Goal: Task Accomplishment & Management: Manage account settings

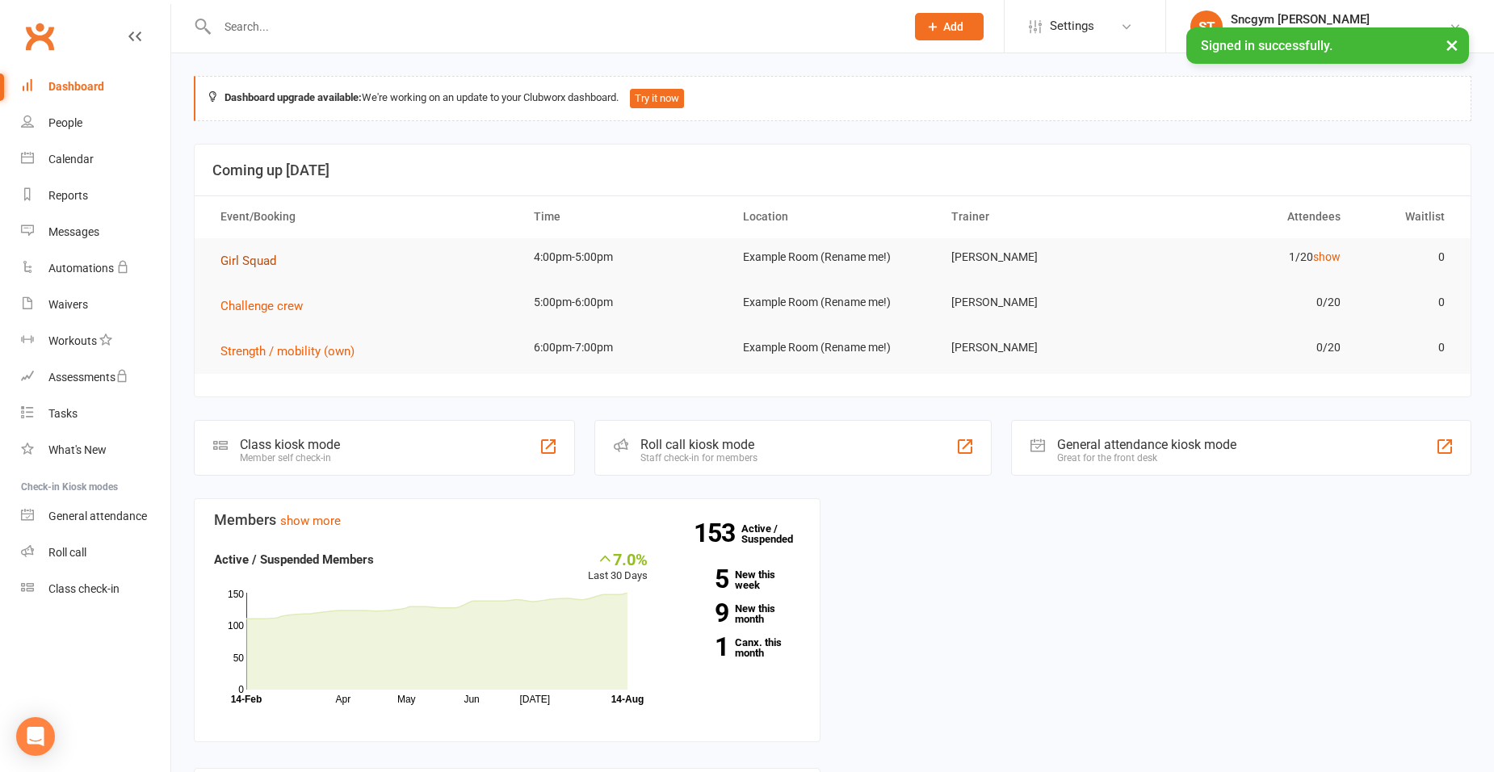
click at [241, 267] on span "Girl Squad" at bounding box center [248, 261] width 56 height 15
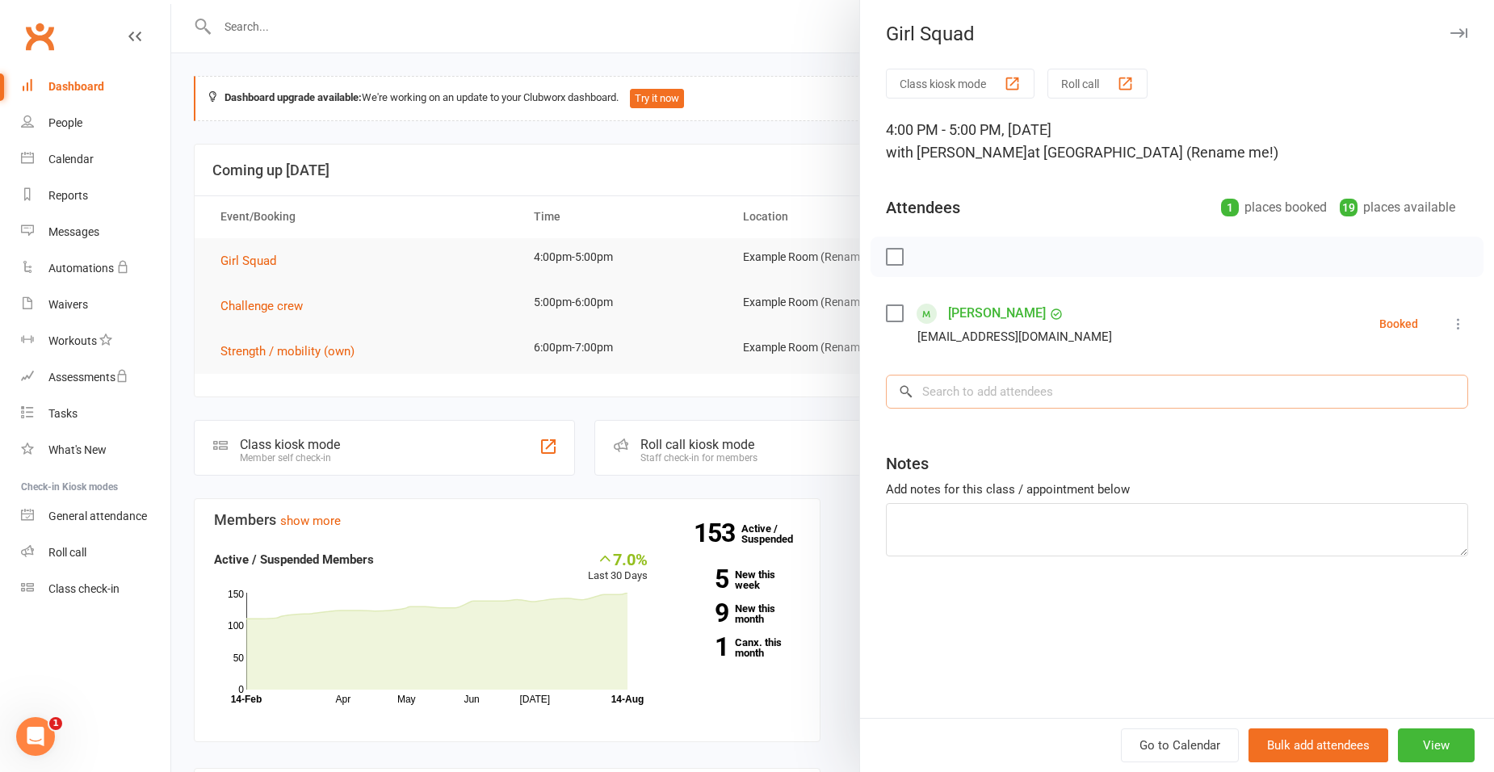
click at [932, 388] on input "search" at bounding box center [1177, 392] width 582 height 34
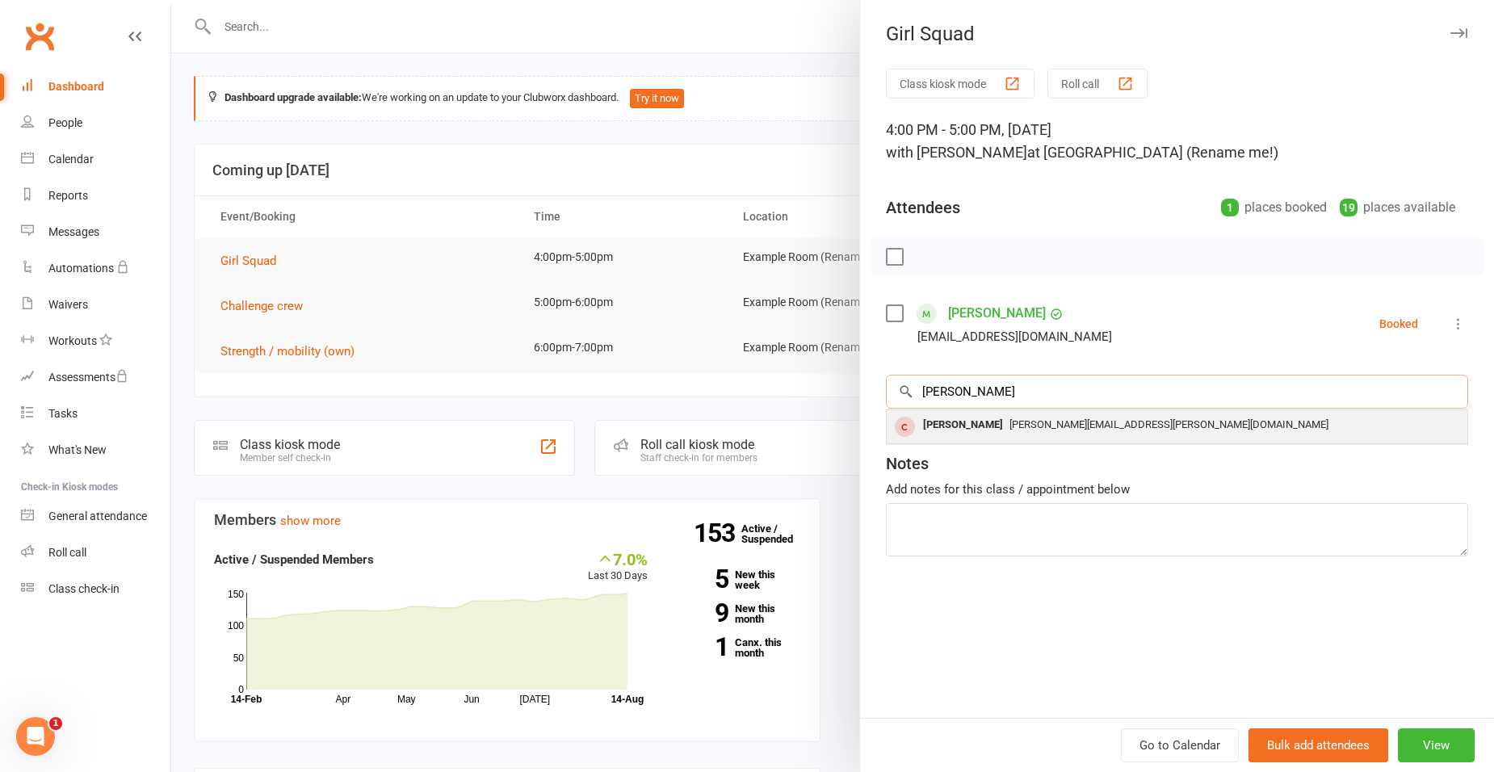
type input "[PERSON_NAME]"
click at [958, 426] on div "[PERSON_NAME]" at bounding box center [963, 424] width 93 height 23
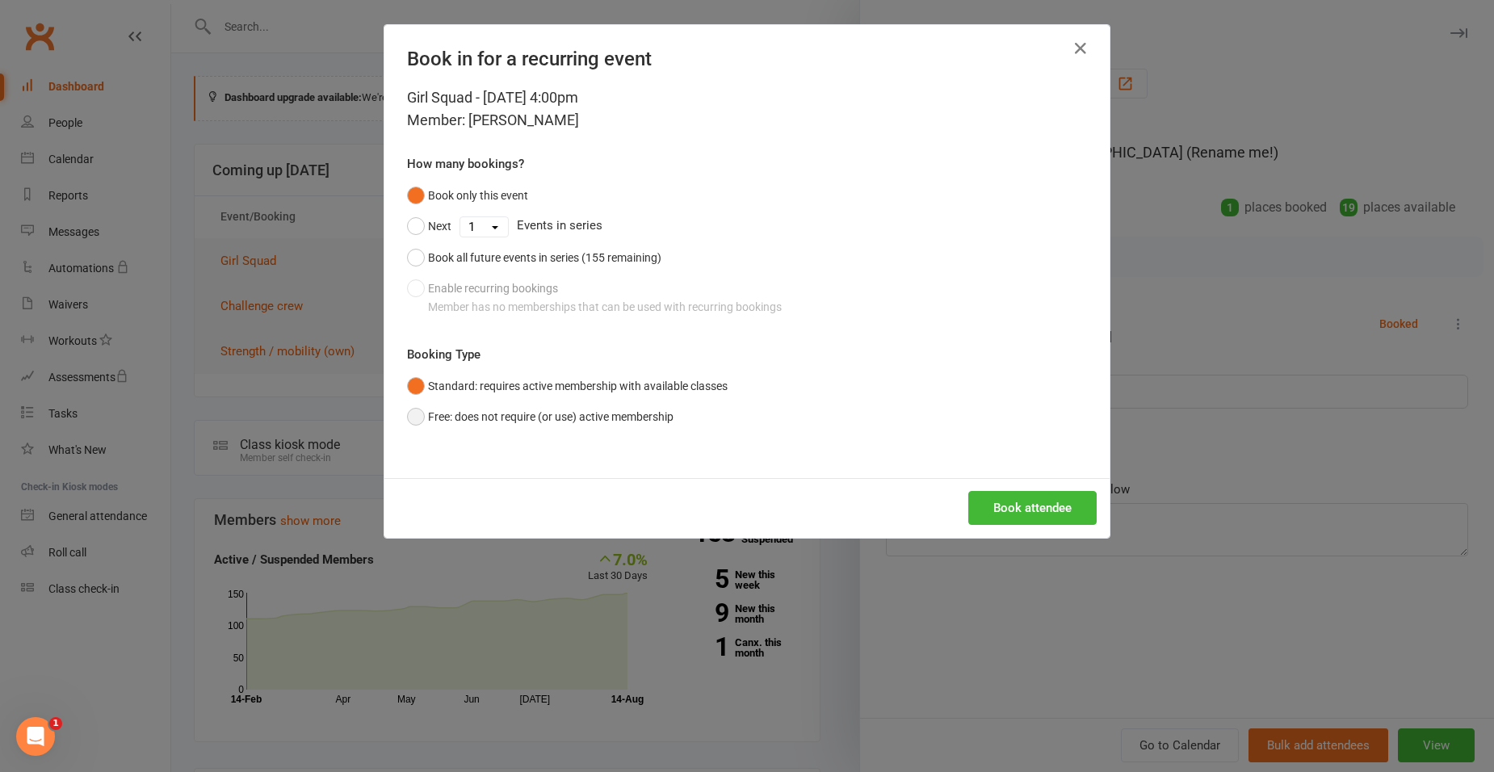
click at [407, 421] on button "Free: does not require (or use) active membership" at bounding box center [540, 416] width 267 height 31
click at [1021, 507] on button "Book attendee" at bounding box center [1032, 508] width 128 height 34
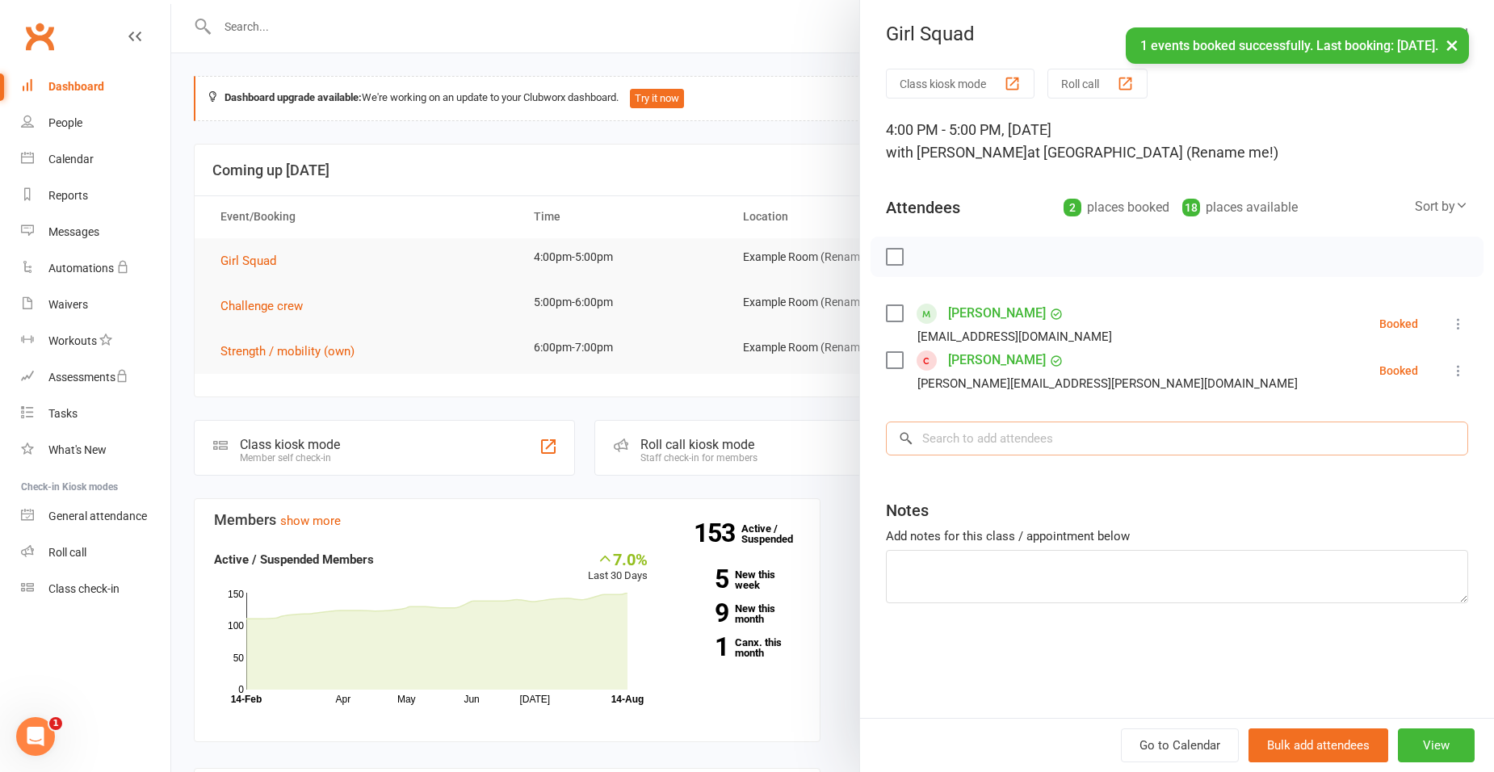
click at [921, 439] on input "search" at bounding box center [1177, 439] width 582 height 34
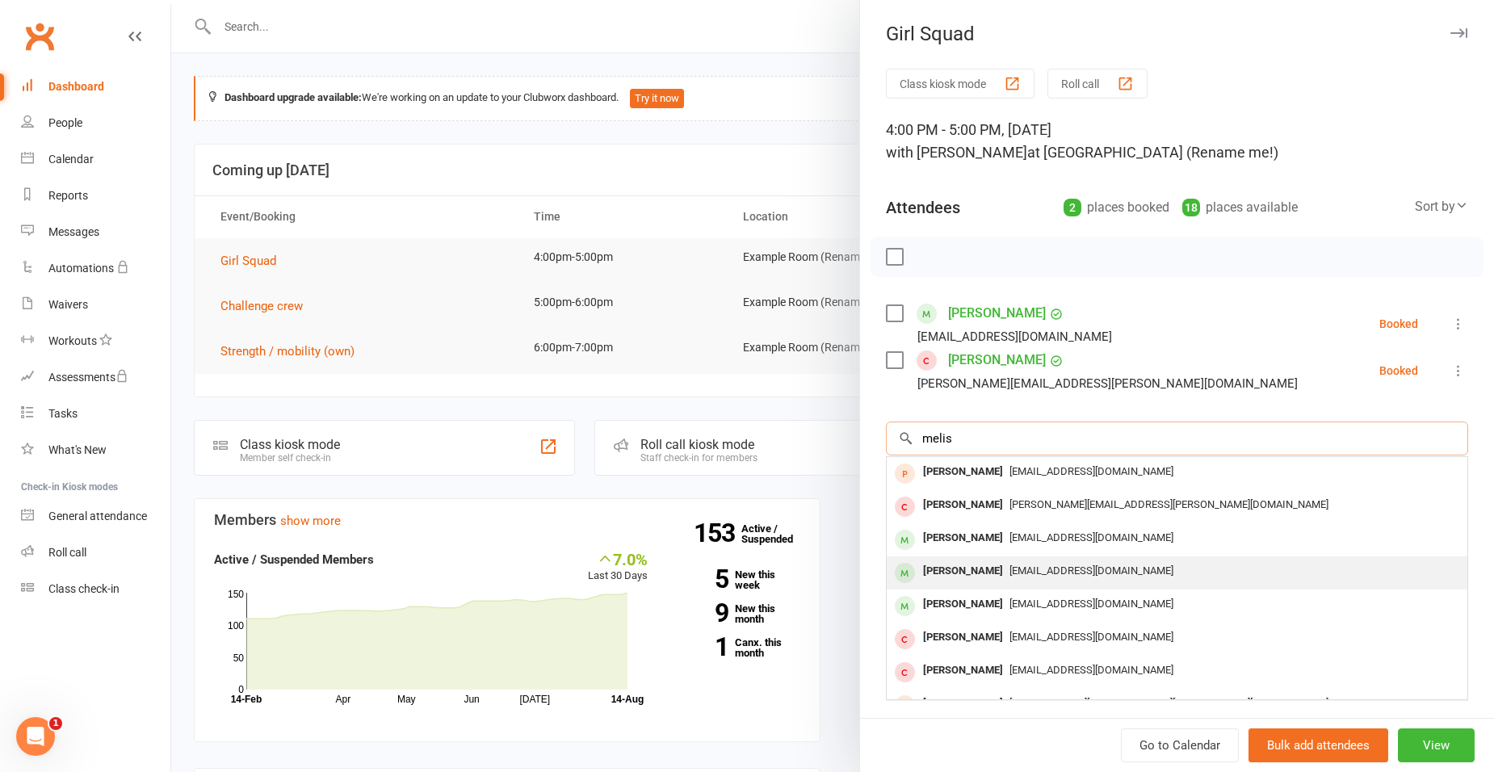
type input "melis"
click at [965, 568] on div "[PERSON_NAME]" at bounding box center [963, 571] width 93 height 23
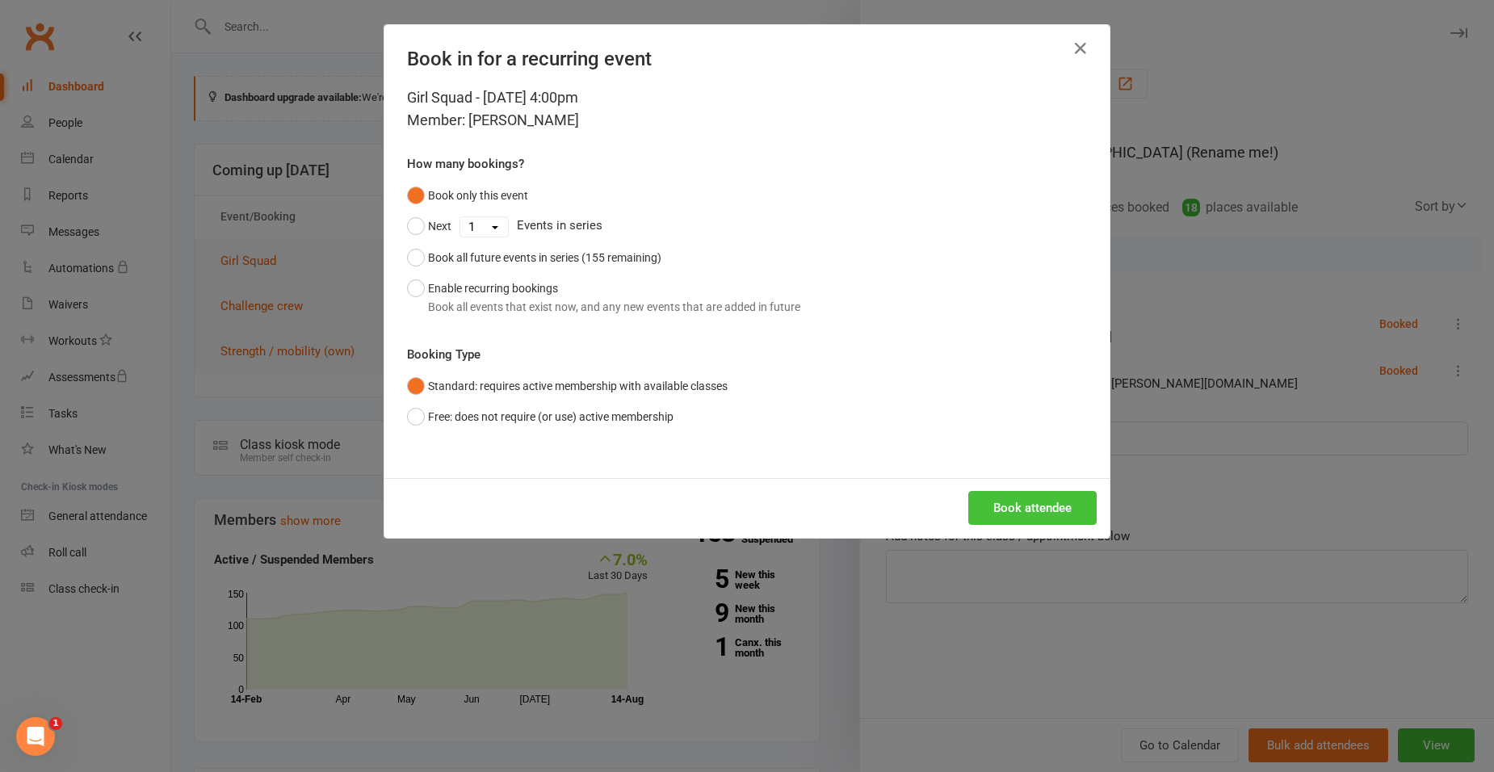
click at [1056, 521] on button "Book attendee" at bounding box center [1032, 508] width 128 height 34
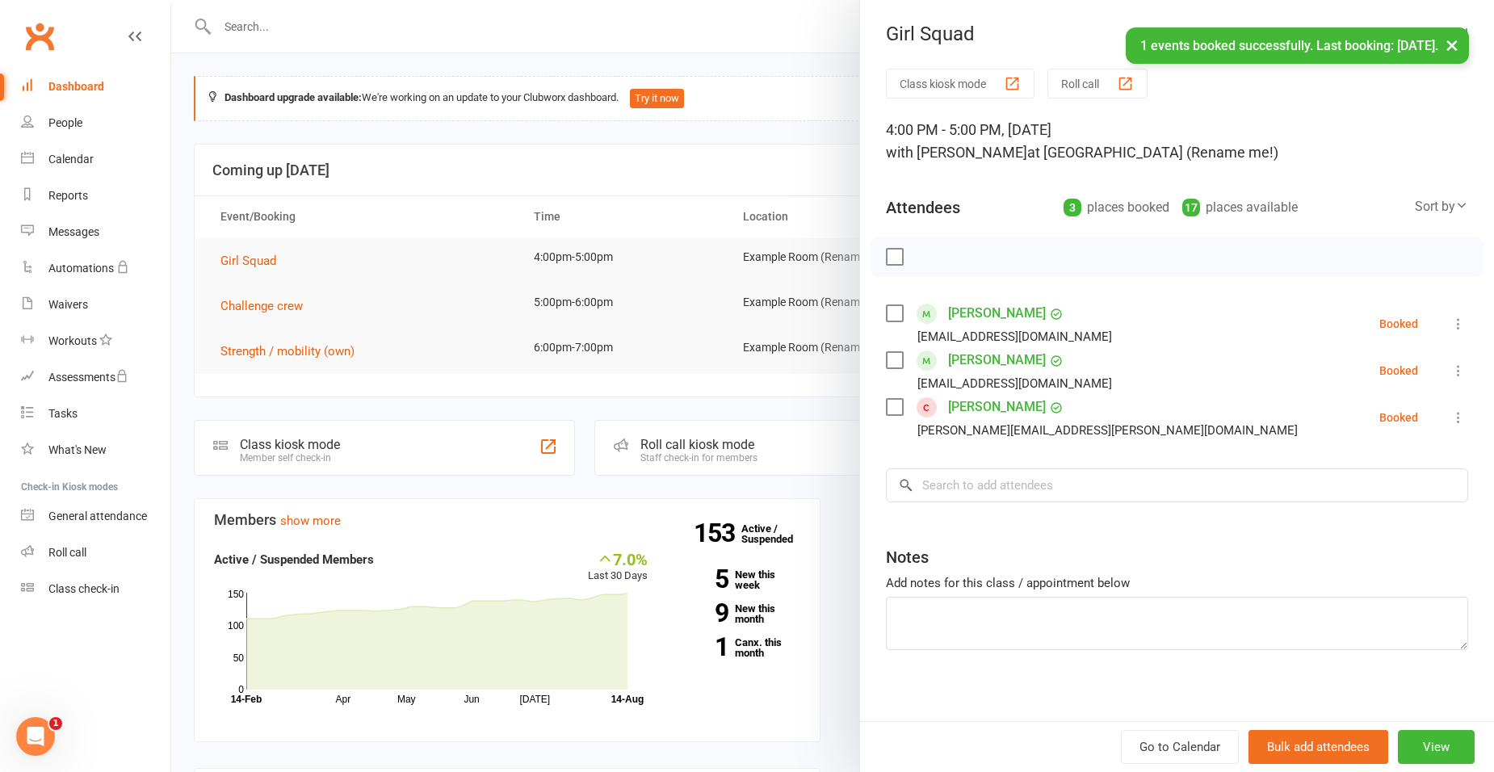
click at [1450, 419] on icon at bounding box center [1458, 417] width 16 height 16
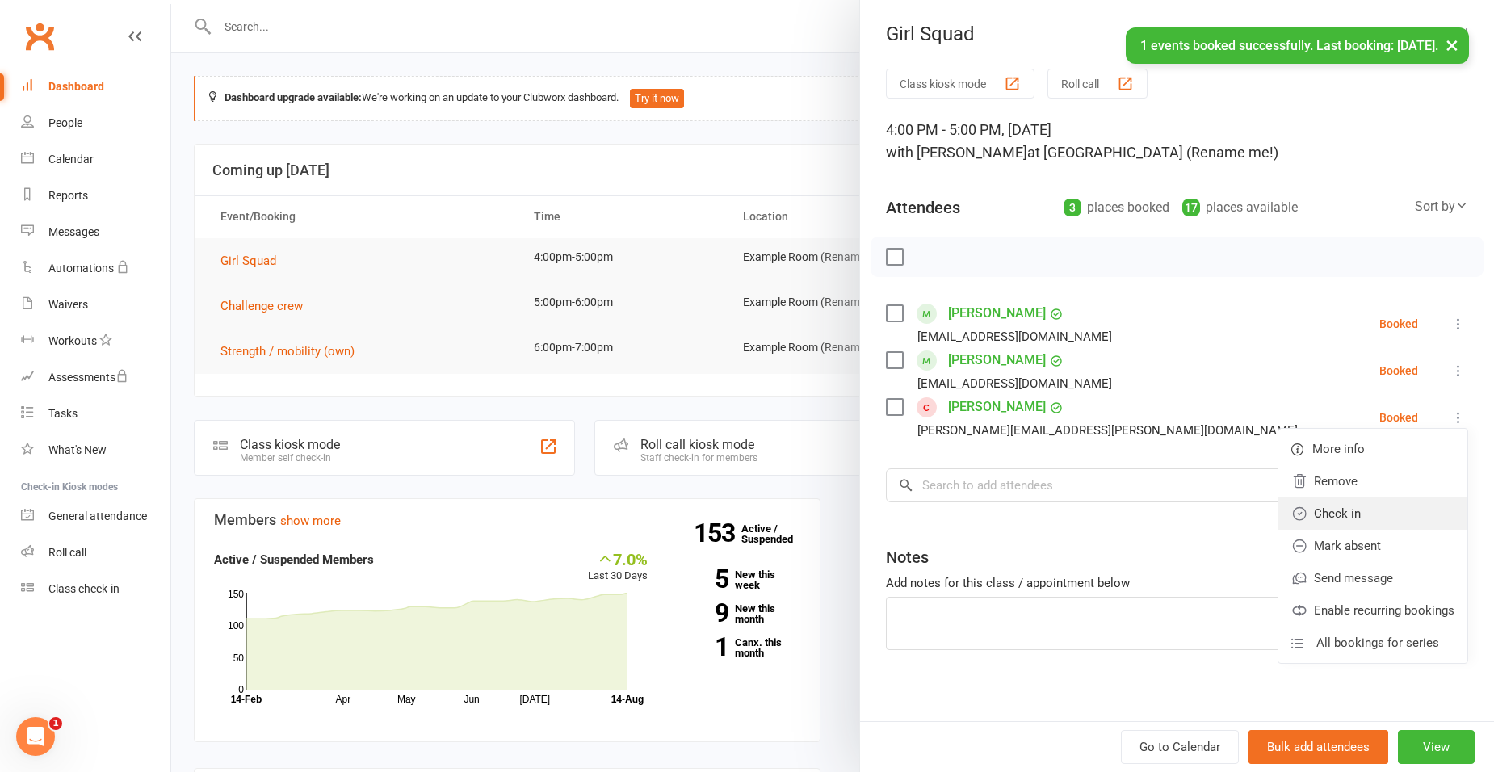
click at [1352, 503] on link "Check in" at bounding box center [1372, 513] width 189 height 32
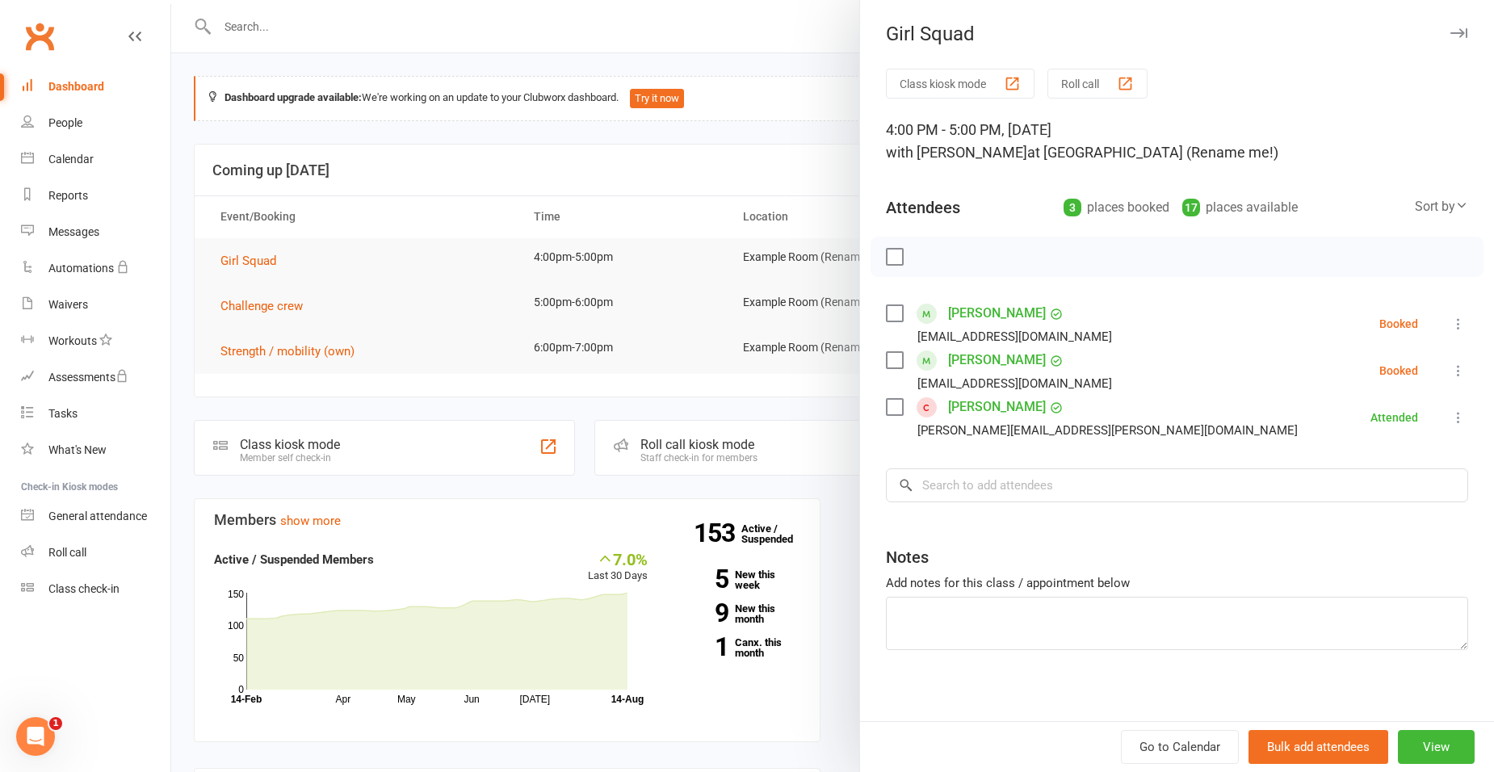
click at [1450, 370] on icon at bounding box center [1458, 371] width 16 height 16
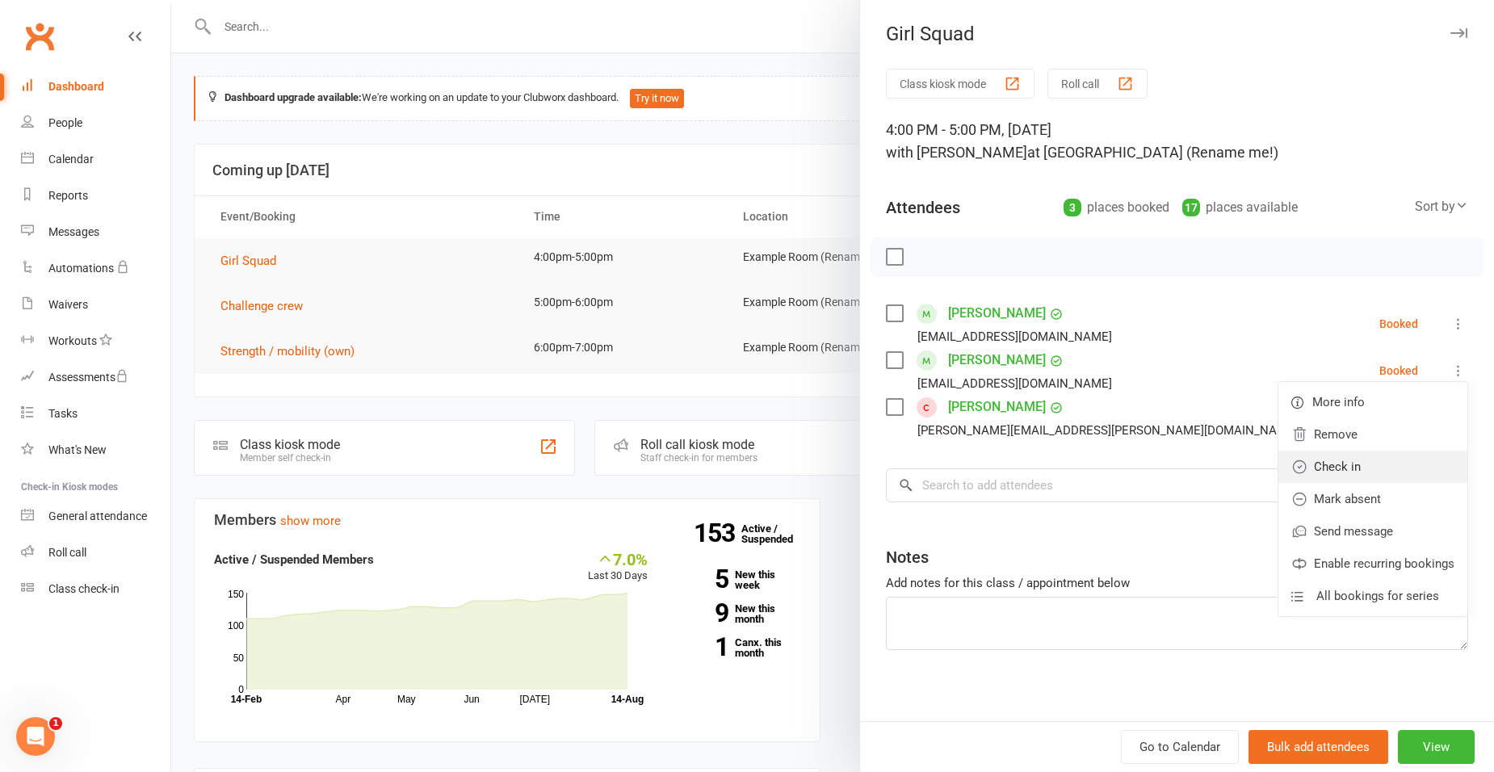
click at [1400, 460] on link "Check in" at bounding box center [1372, 467] width 189 height 32
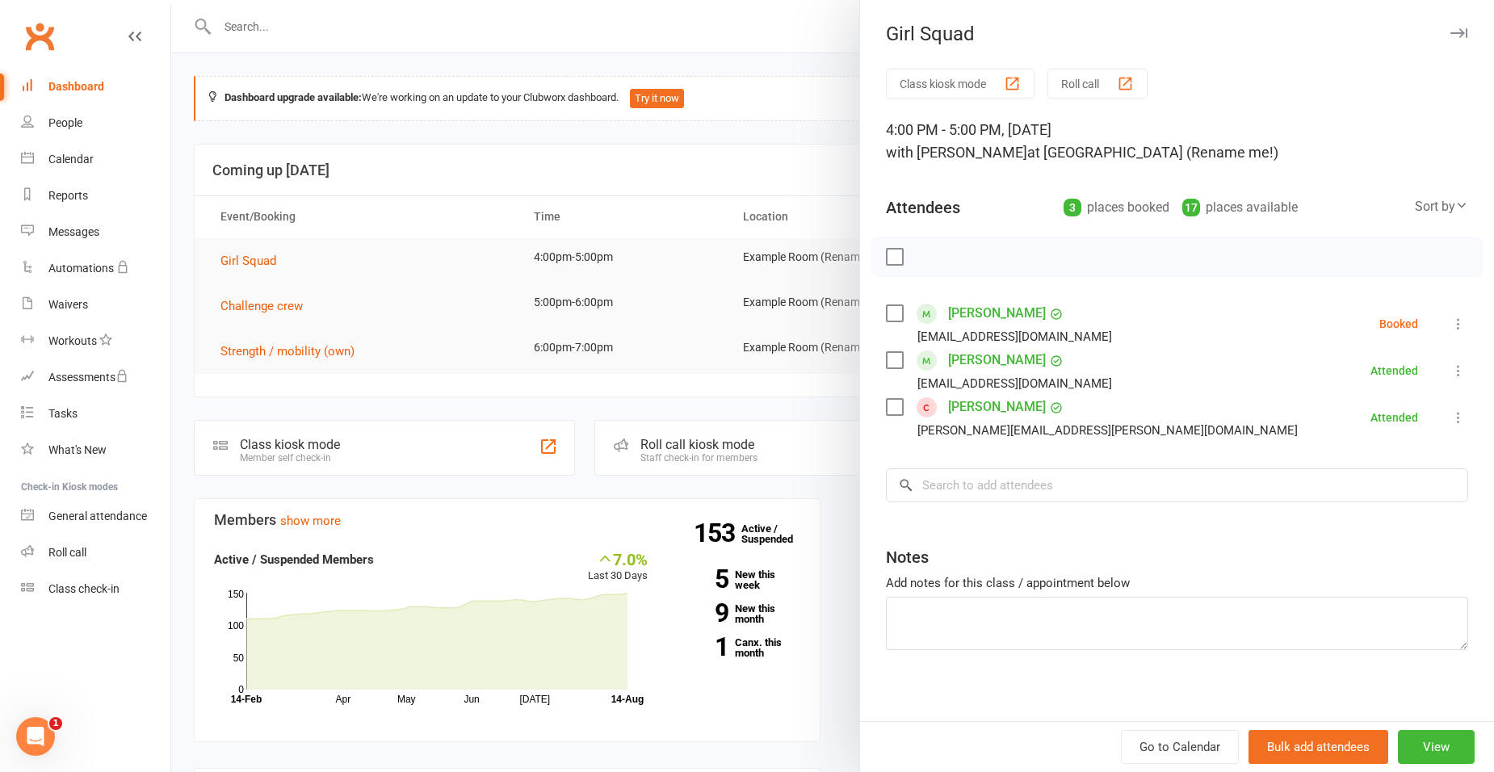
click at [1450, 316] on icon at bounding box center [1458, 324] width 16 height 16
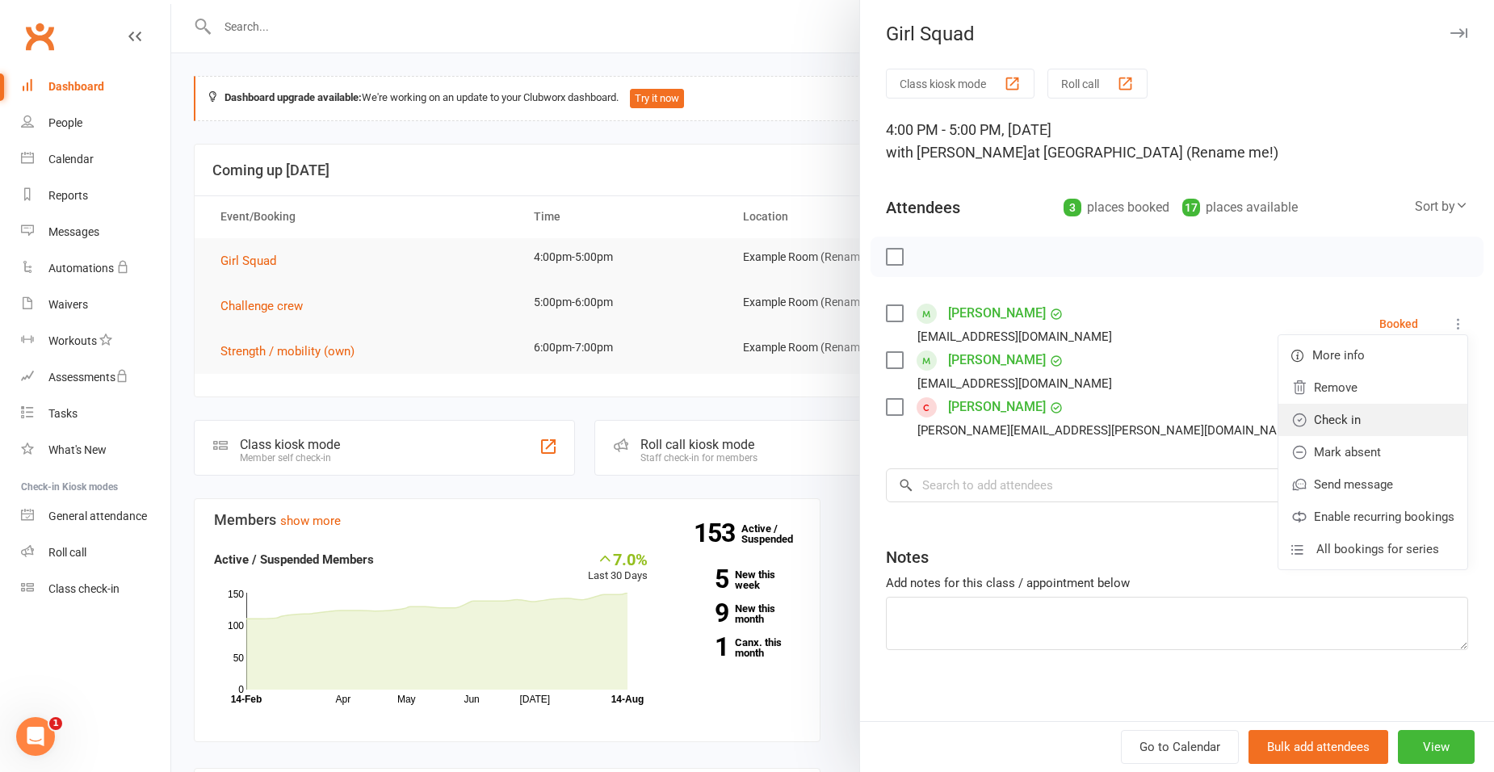
click at [1373, 430] on link "Check in" at bounding box center [1372, 420] width 189 height 32
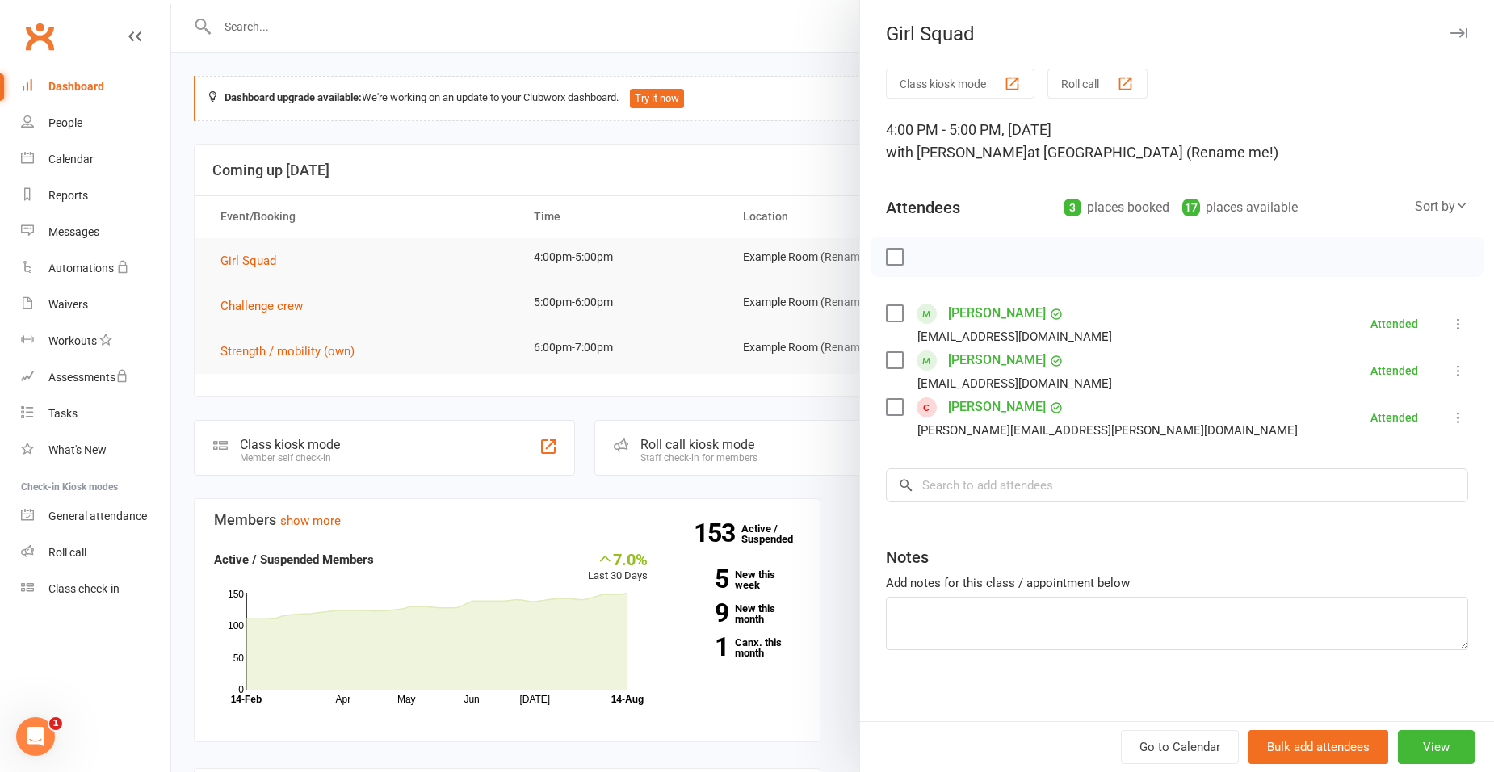
click at [671, 162] on div at bounding box center [832, 386] width 1323 height 772
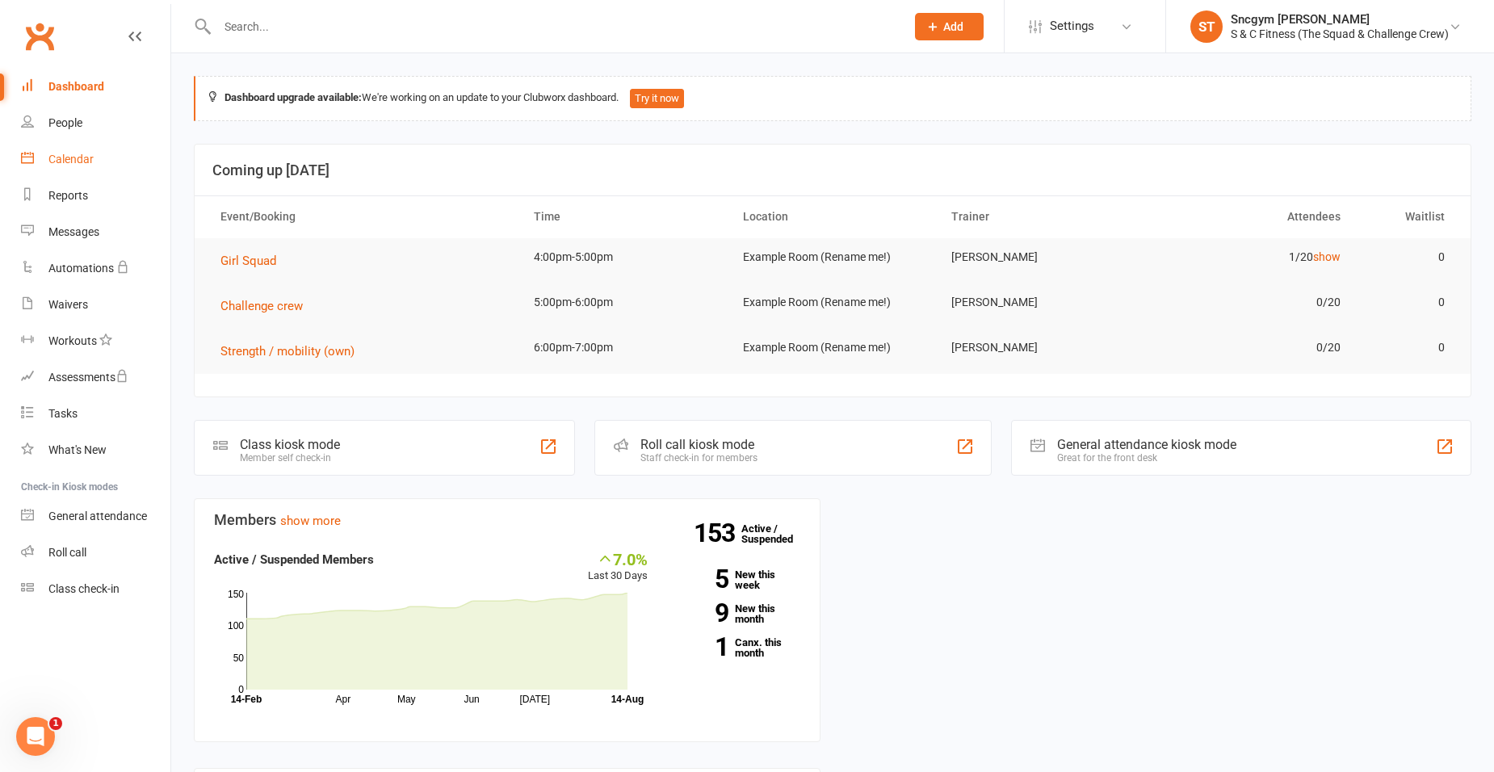
click at [79, 152] on link "Calendar" at bounding box center [95, 159] width 149 height 36
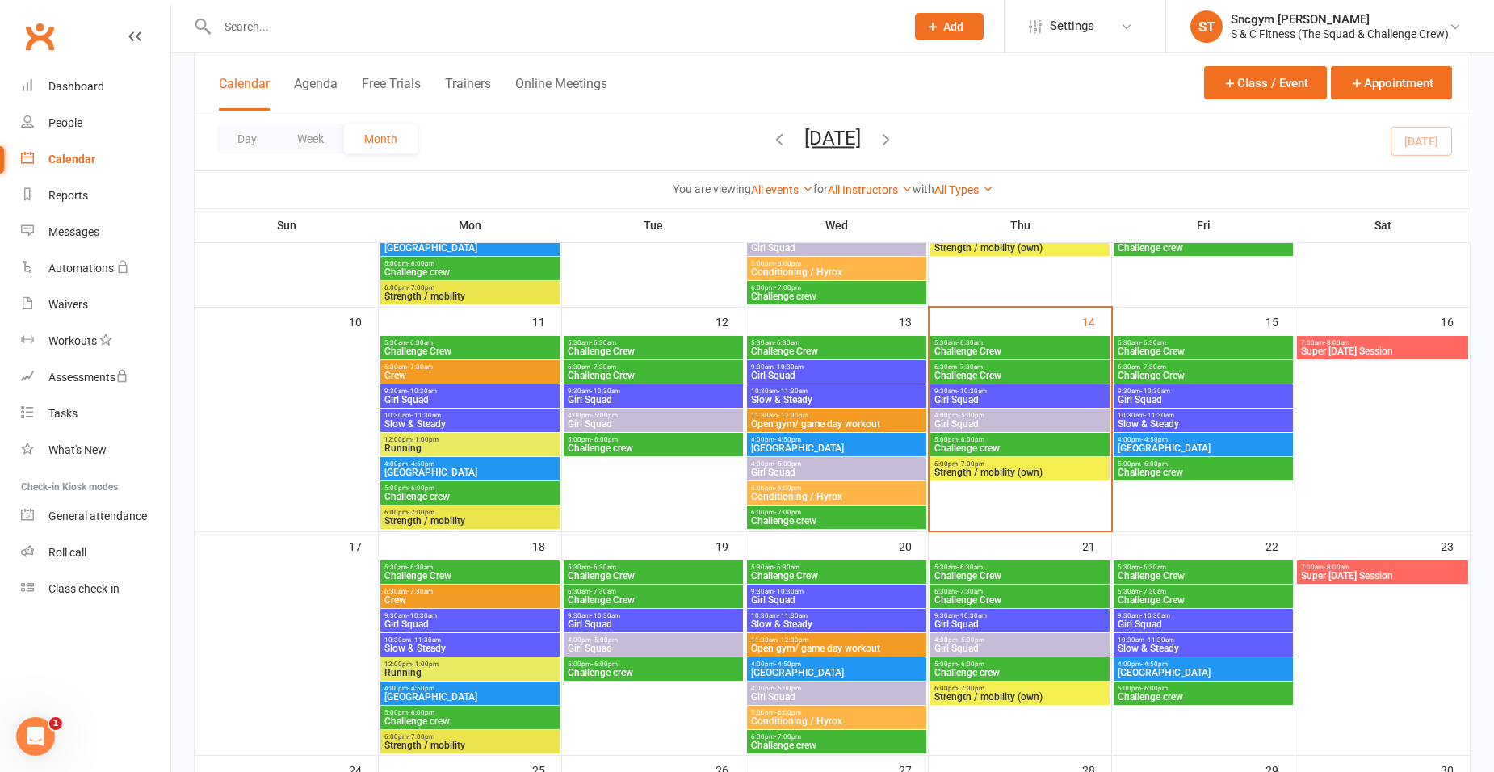
scroll to position [485, 0]
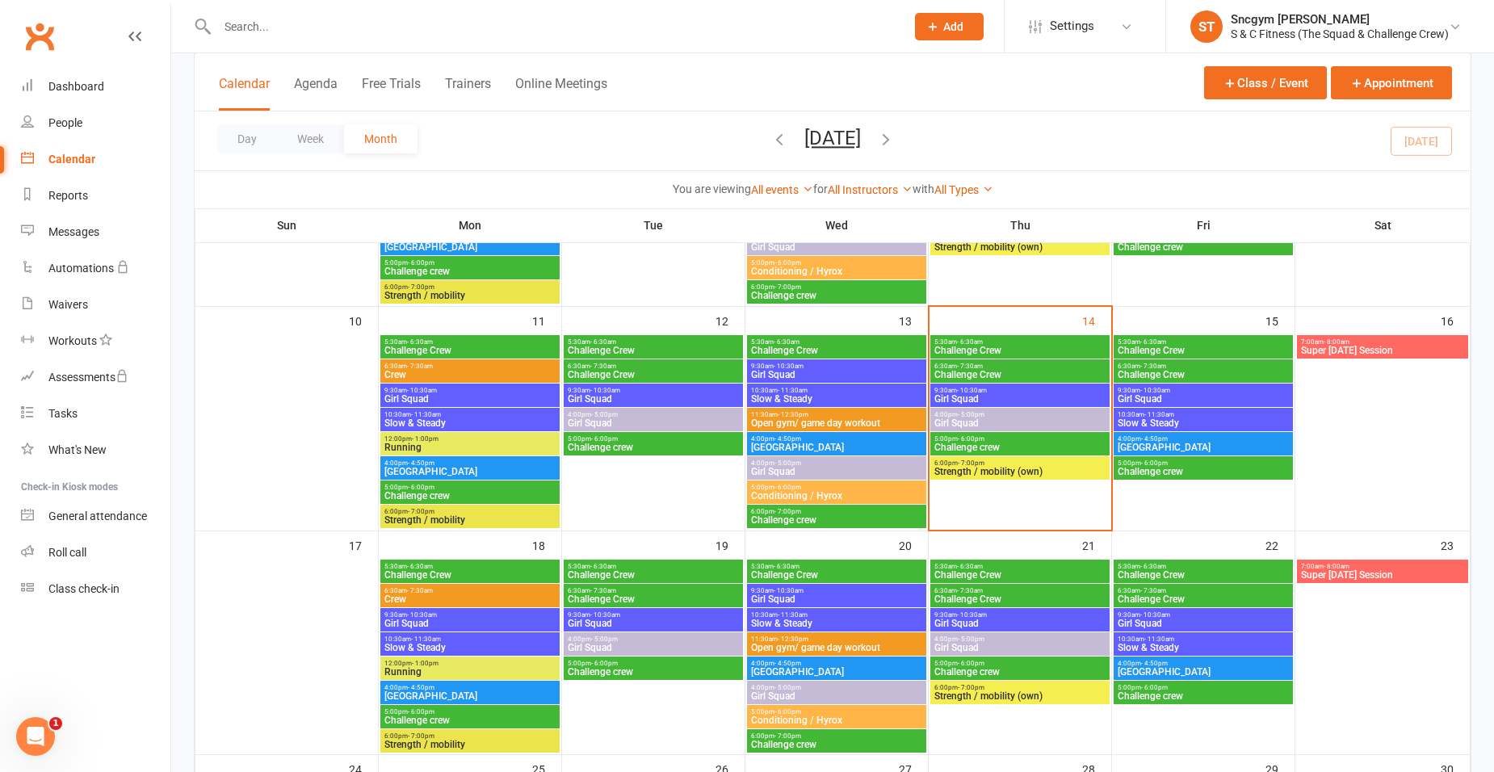
click at [947, 443] on span "Challenge crew" at bounding box center [1020, 448] width 173 height 10
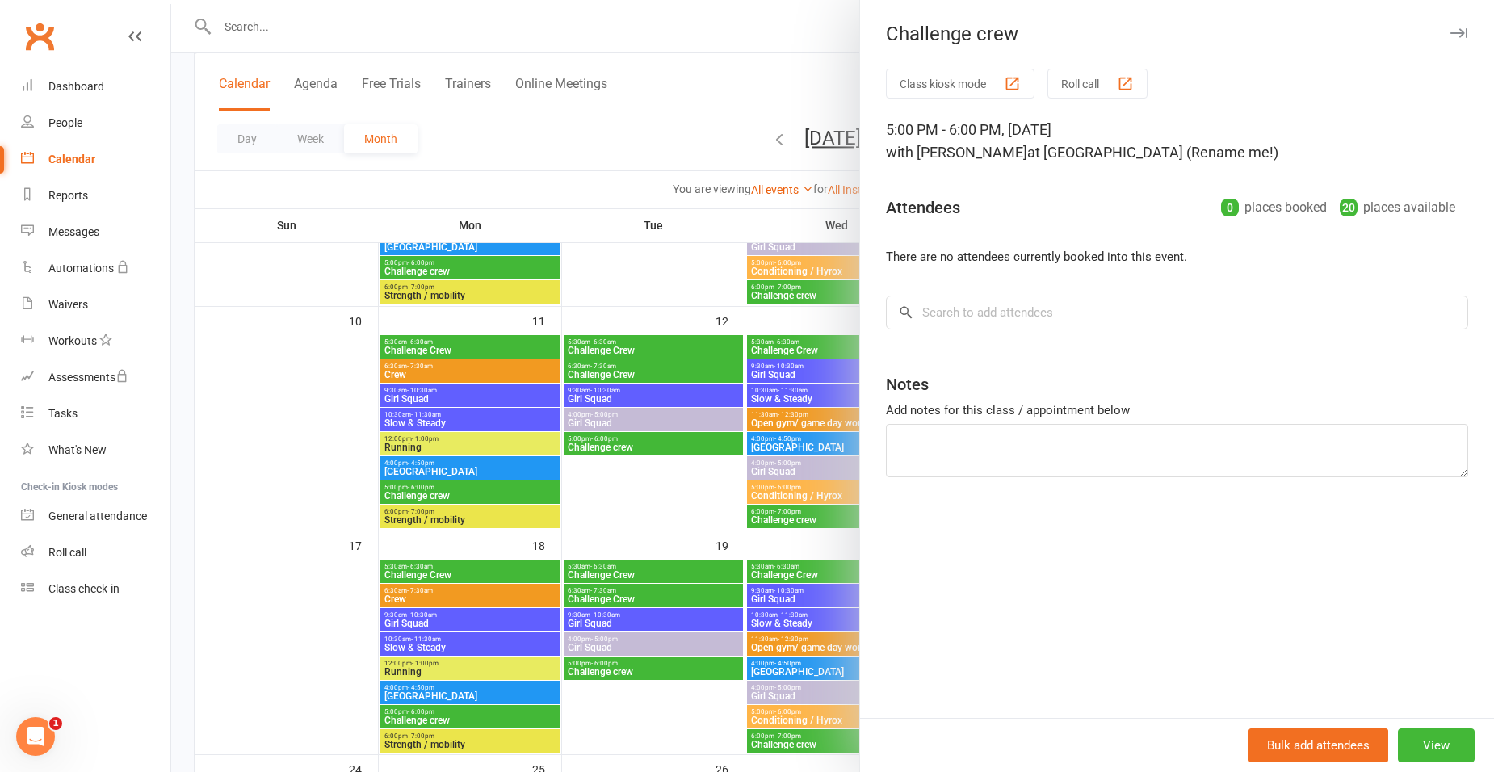
click at [688, 69] on div at bounding box center [832, 386] width 1323 height 772
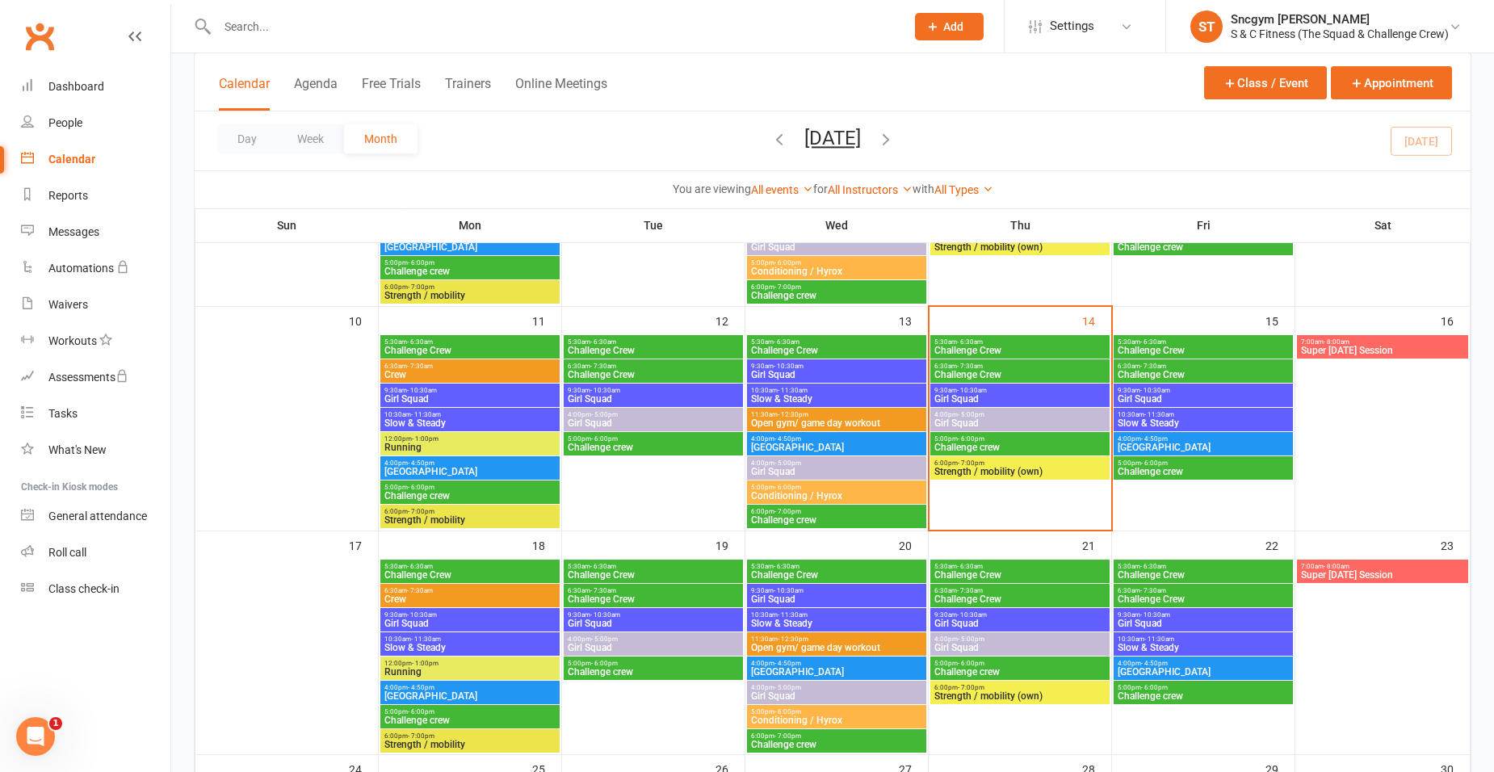
click at [1009, 465] on span "6:00pm - 7:00pm" at bounding box center [1020, 463] width 173 height 7
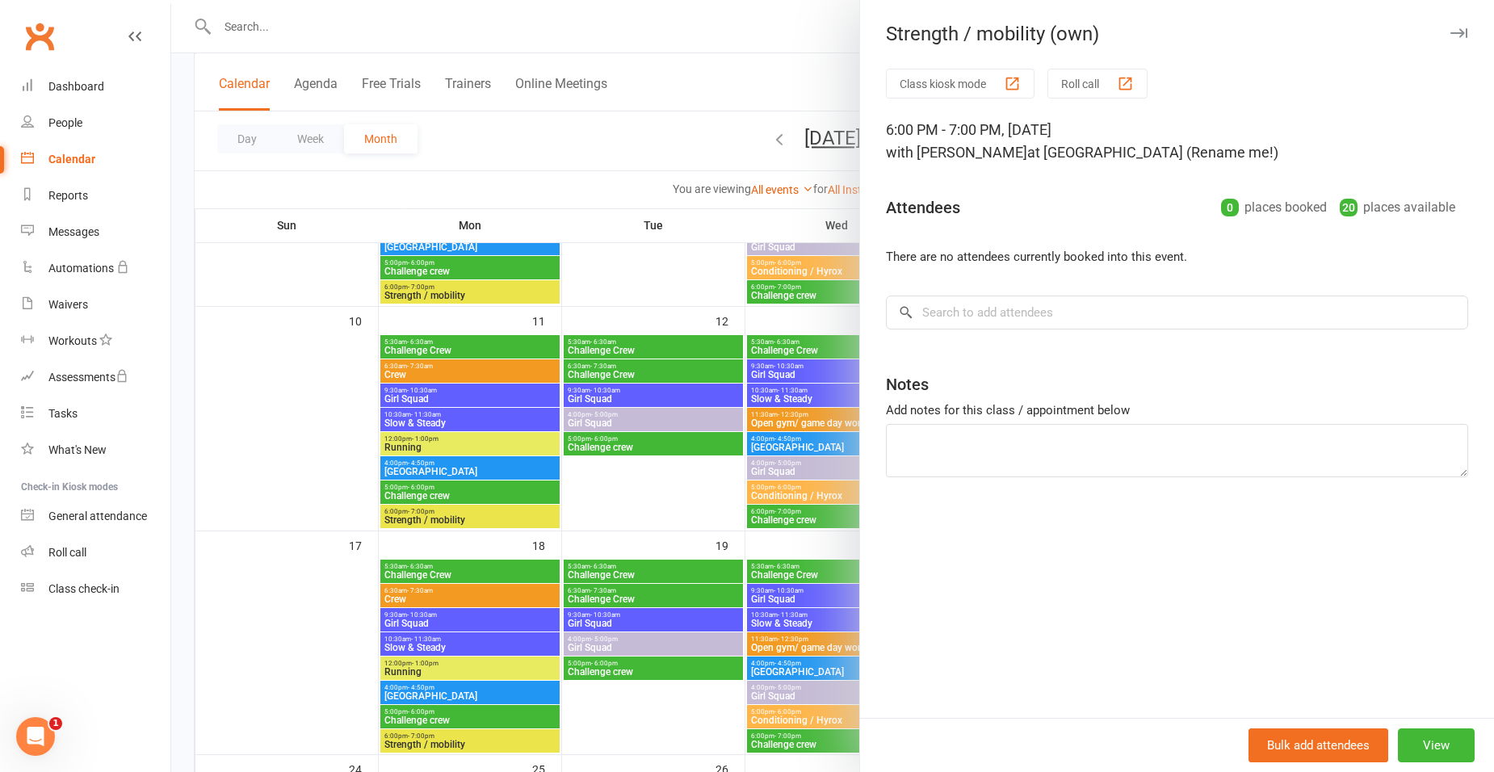
click at [751, 76] on div at bounding box center [832, 386] width 1323 height 772
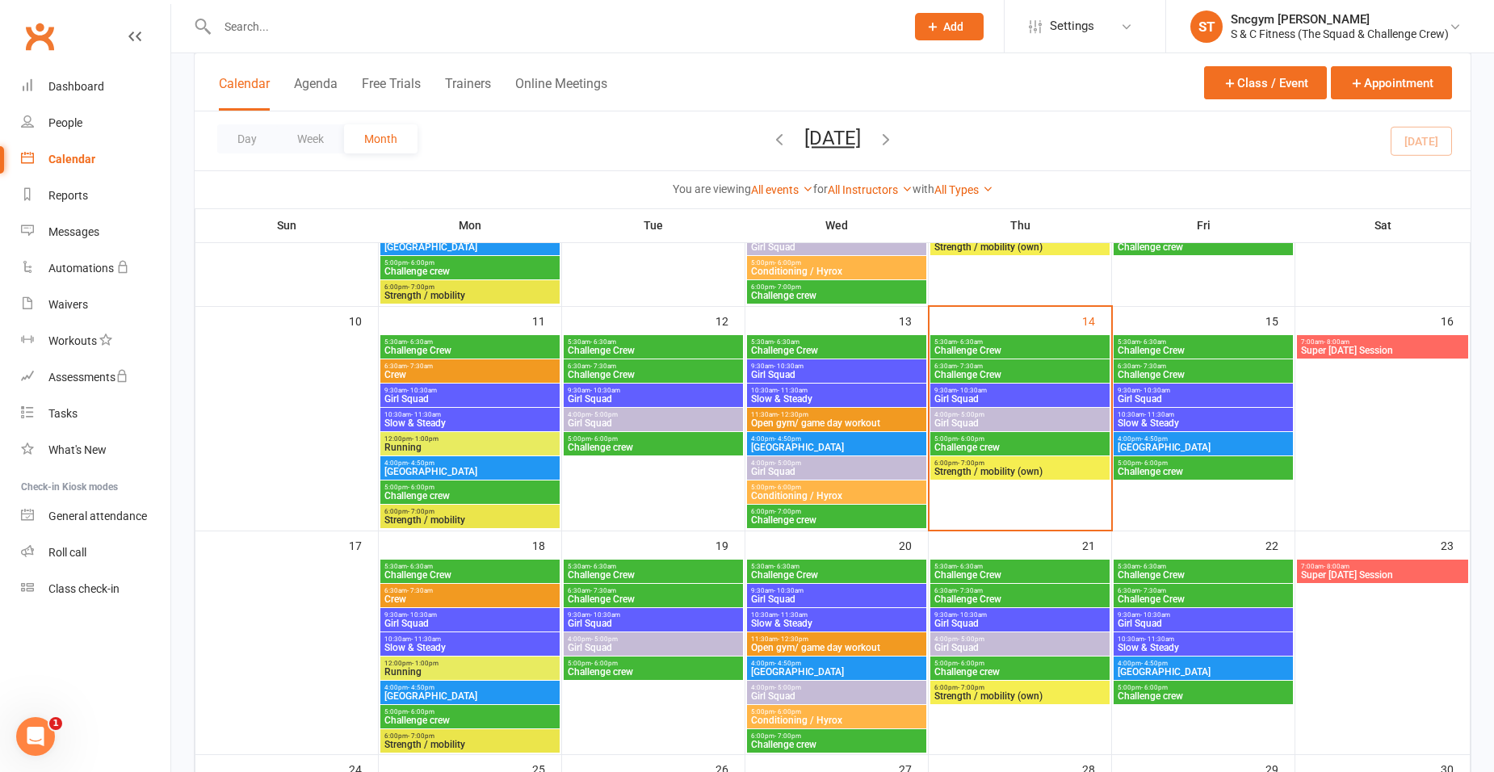
click at [1173, 387] on span "9:30am - 10:30am" at bounding box center [1203, 390] width 173 height 7
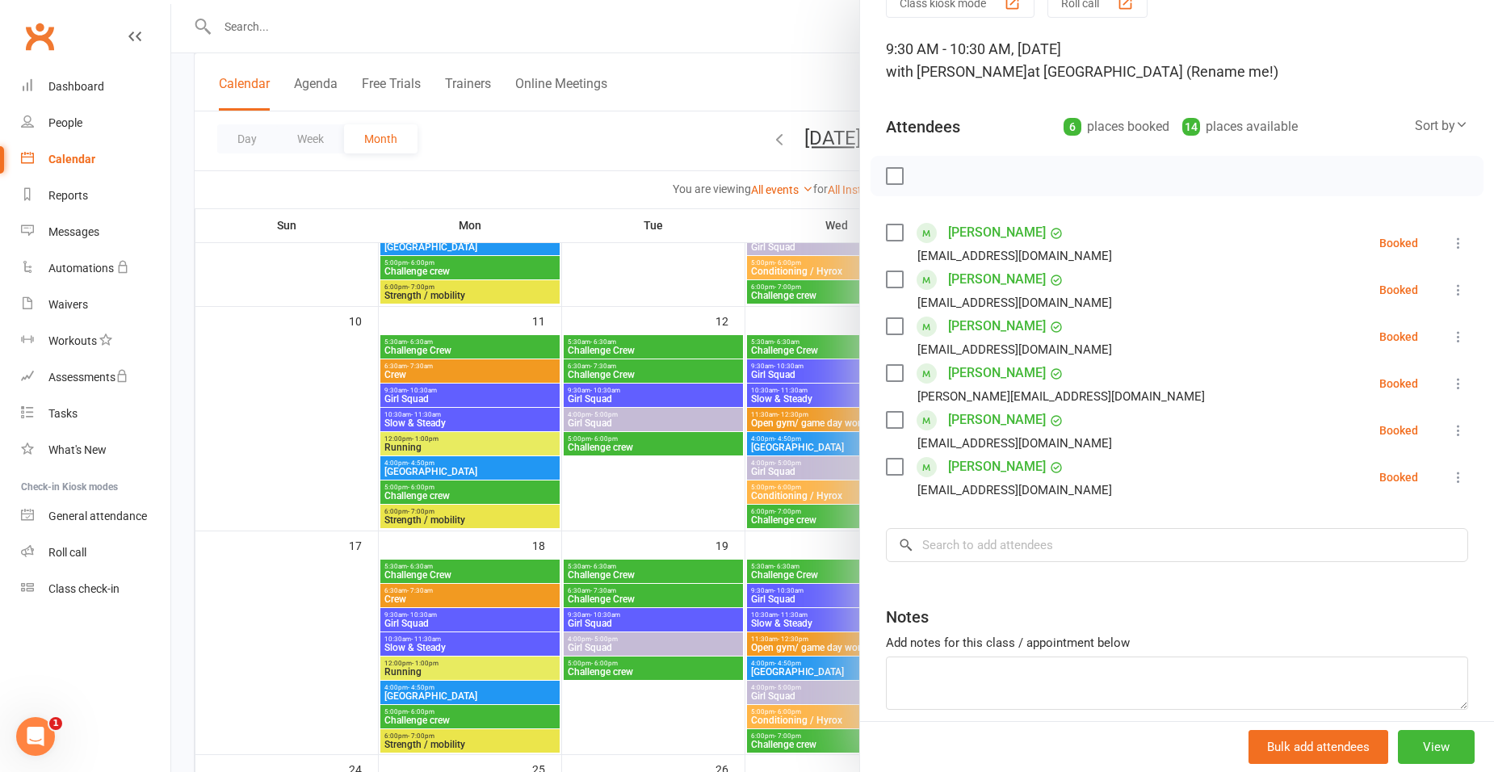
scroll to position [0, 0]
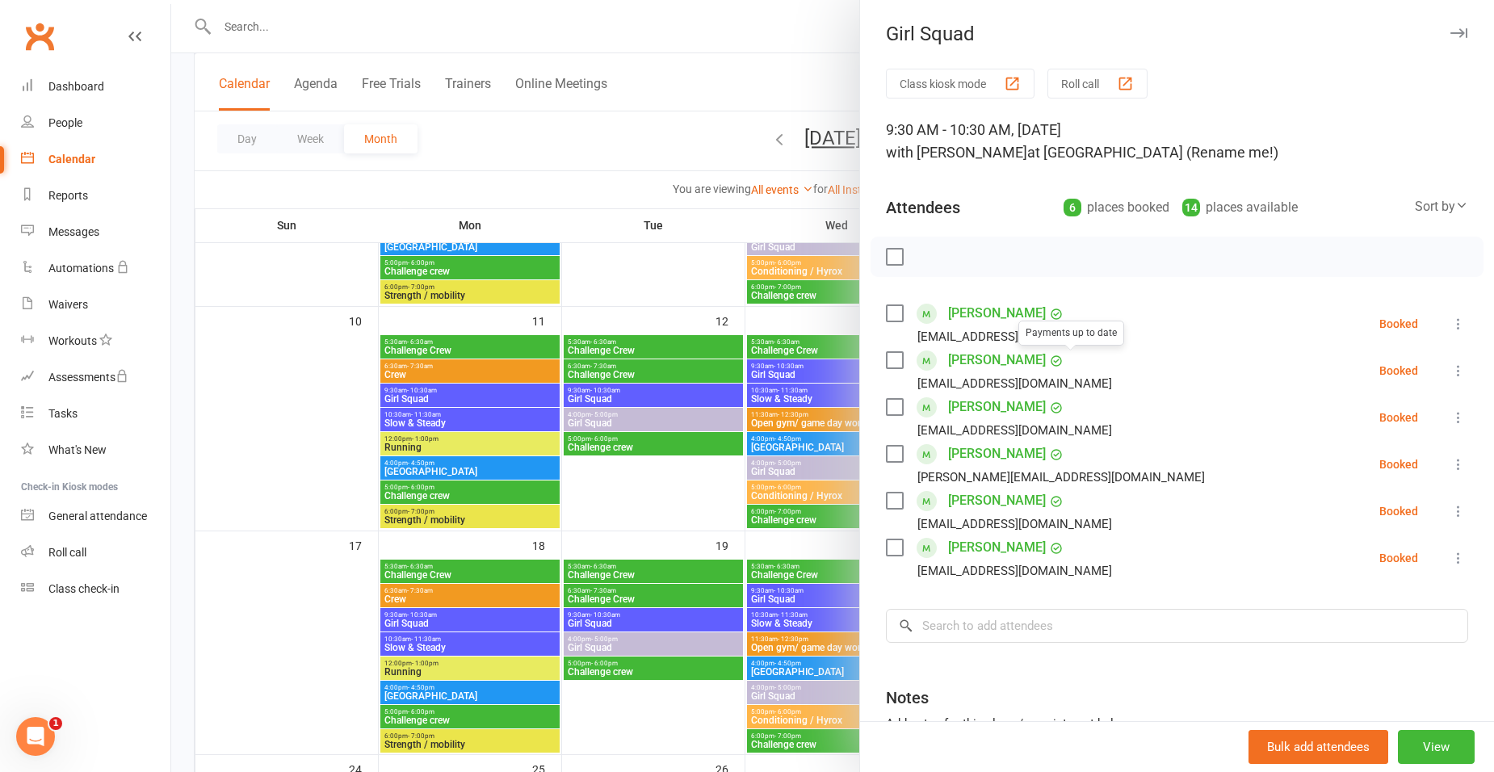
click at [763, 79] on div at bounding box center [832, 386] width 1323 height 772
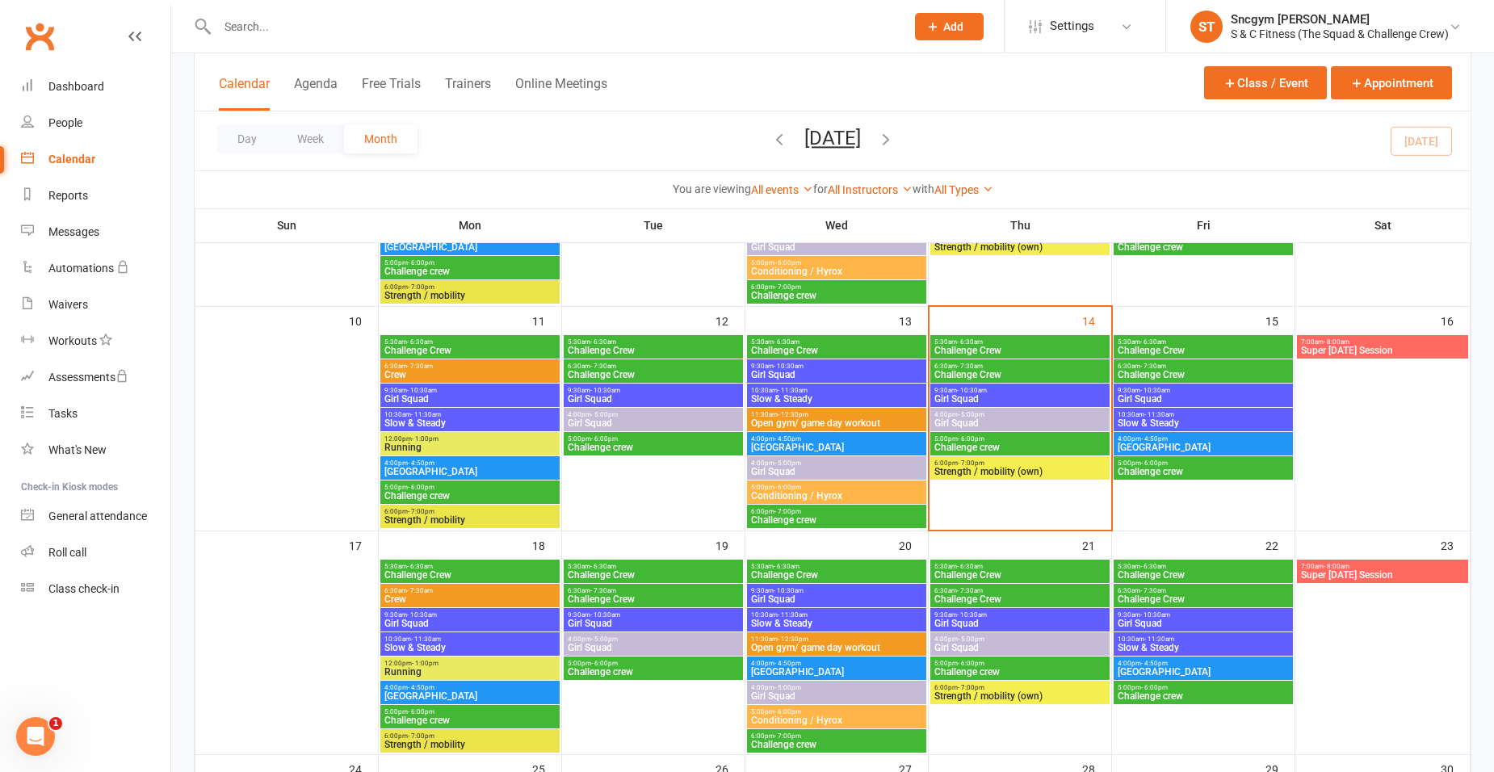
click at [1196, 412] on span "10:30am - 11:30am" at bounding box center [1203, 414] width 173 height 7
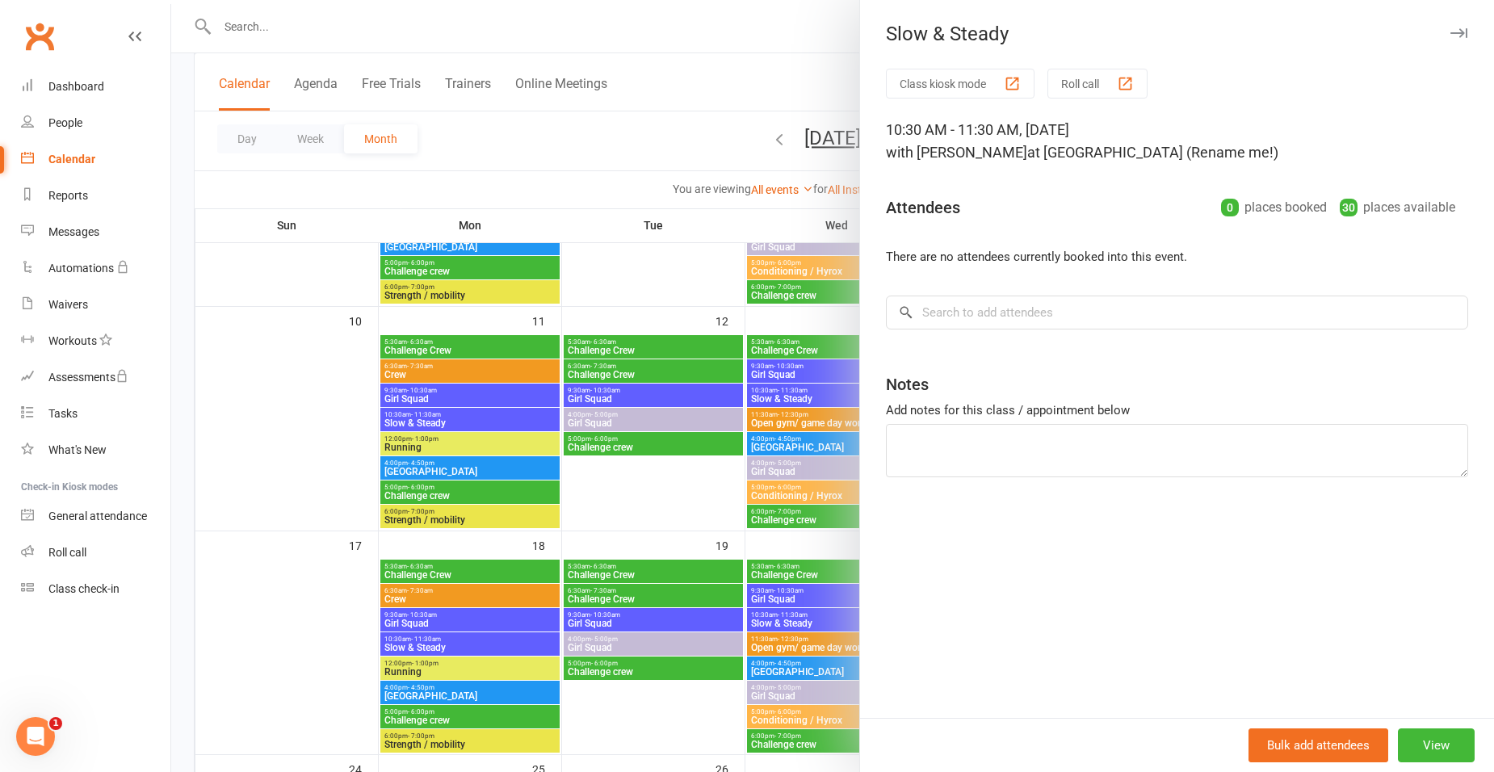
click at [738, 73] on div at bounding box center [832, 386] width 1323 height 772
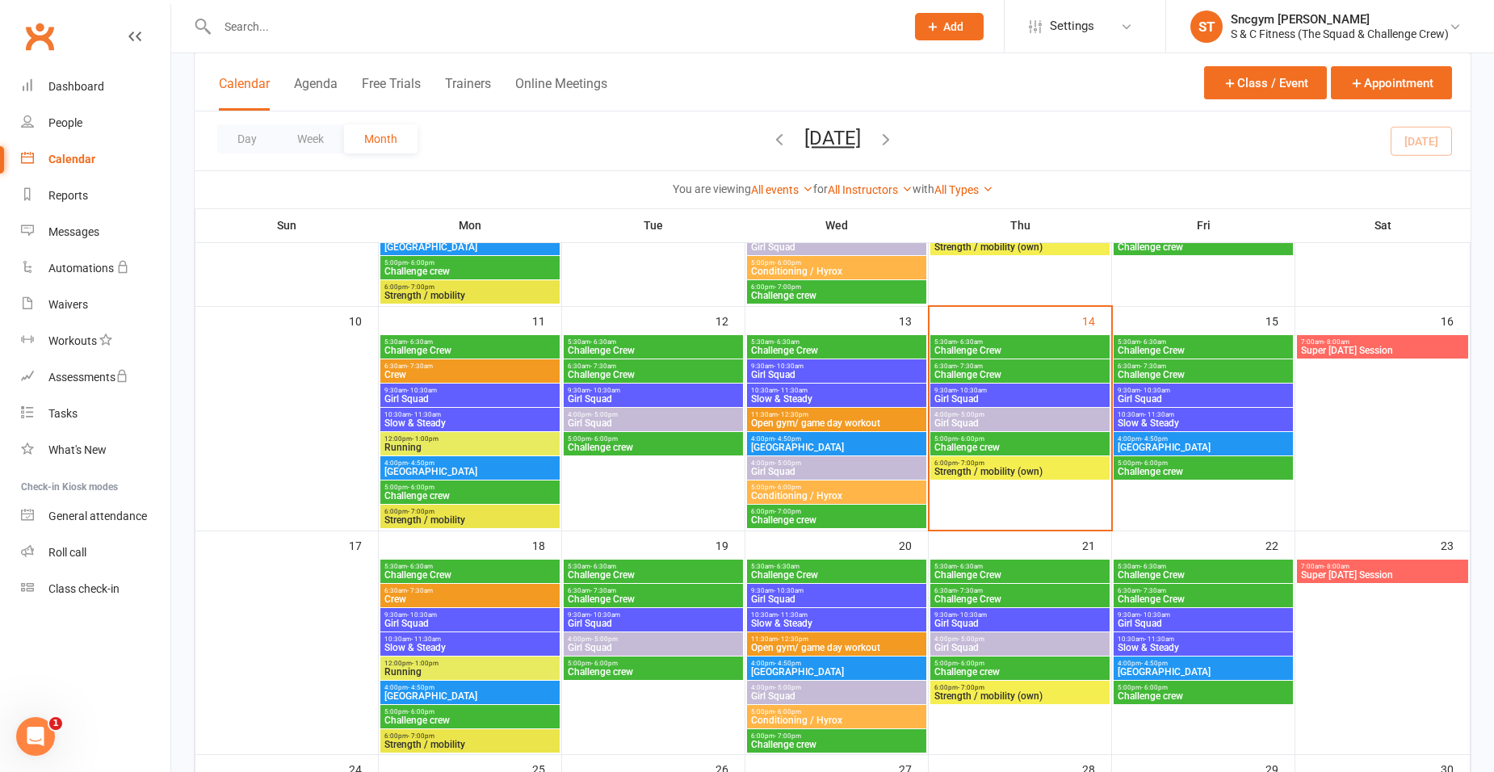
click at [480, 449] on span "Running" at bounding box center [470, 448] width 173 height 10
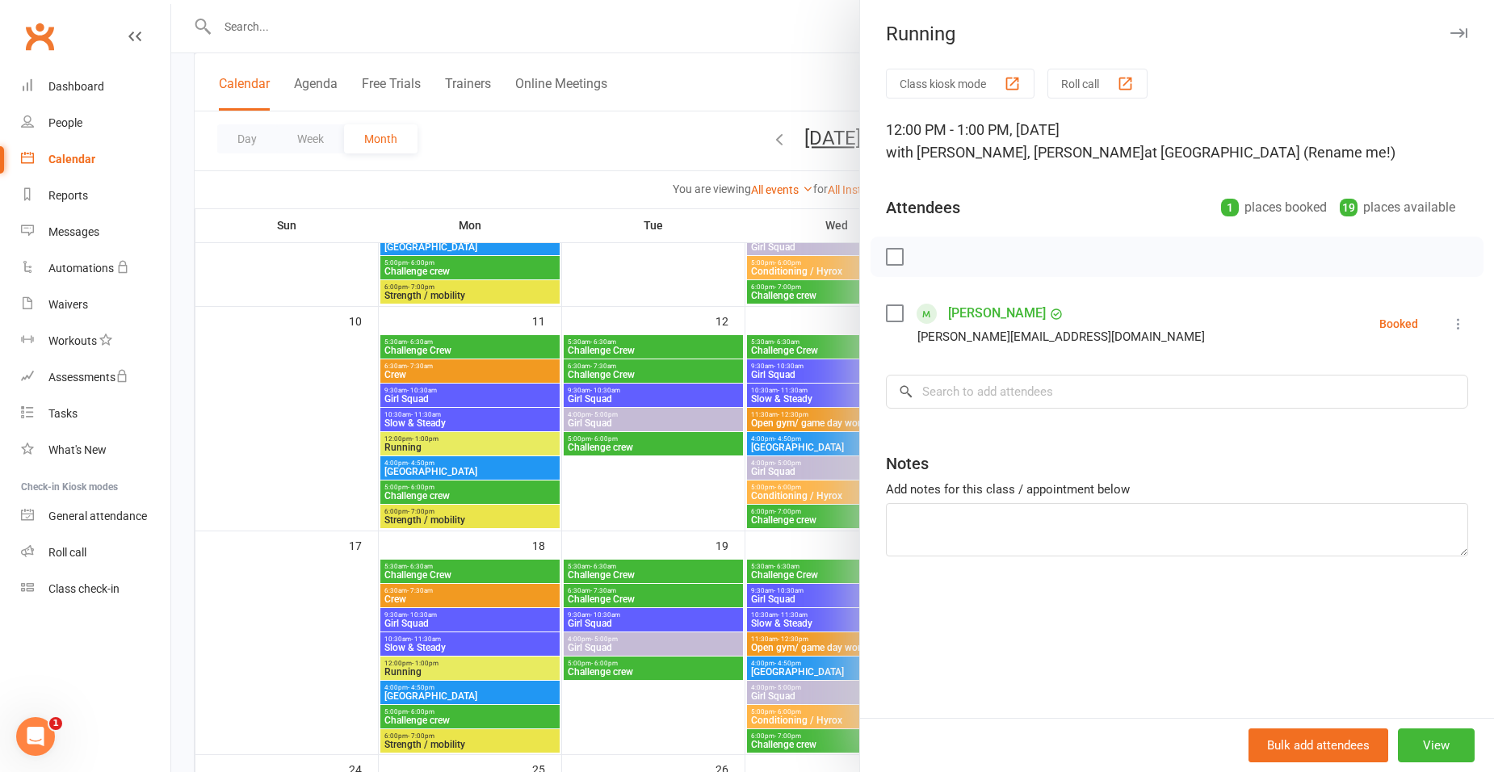
click at [618, 141] on div at bounding box center [832, 386] width 1323 height 772
